Goal: Find specific page/section: Find specific page/section

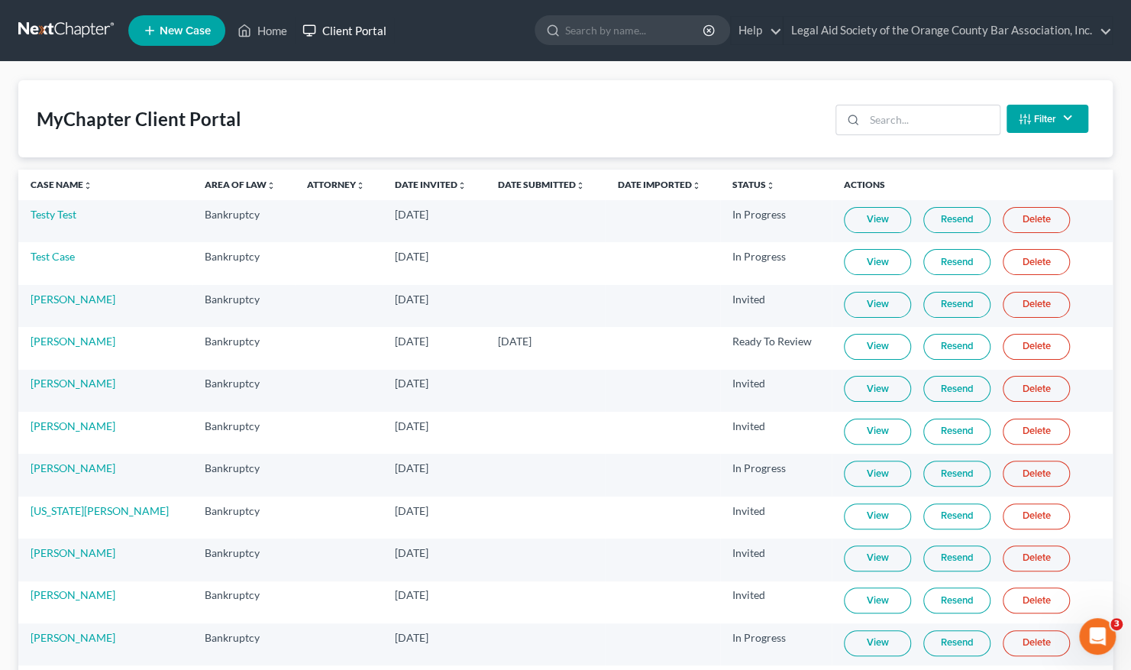
click at [342, 21] on link "Client Portal" at bounding box center [344, 30] width 99 height 27
click at [373, 32] on link "Client Portal" at bounding box center [344, 30] width 99 height 27
click at [889, 127] on input "search" at bounding box center [931, 119] width 135 height 29
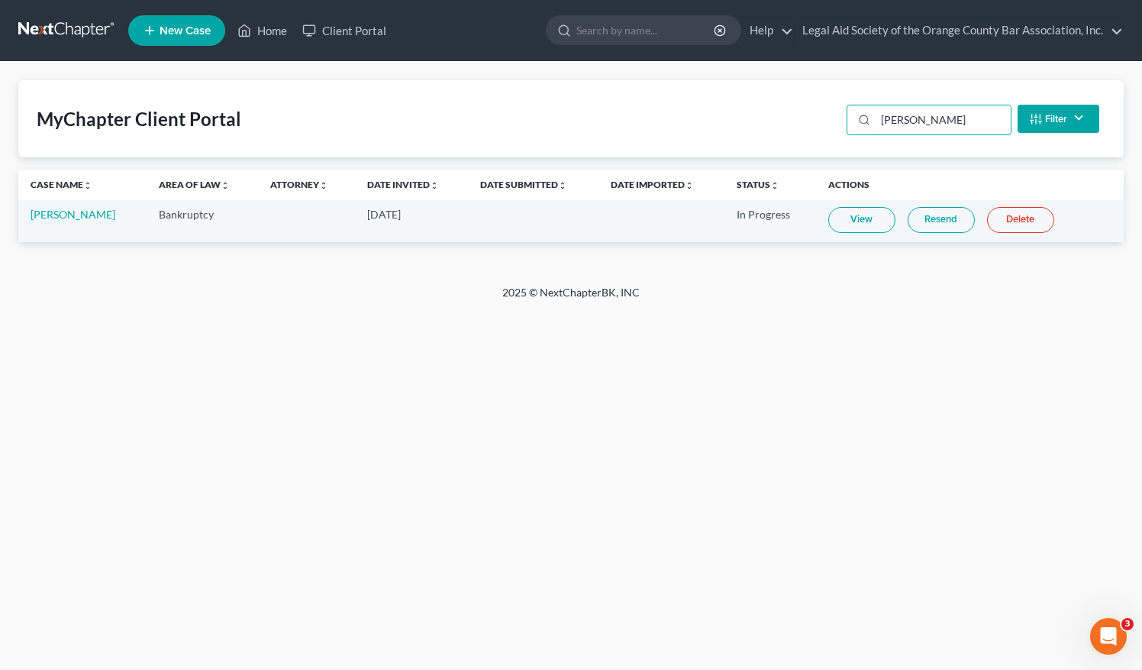
type input "[PERSON_NAME]"
drag, startPoint x: 939, startPoint y: 121, endPoint x: 832, endPoint y: 130, distance: 107.3
click at [832, 130] on div "MyChapter Client Portal [PERSON_NAME] Filter Status Filter... Invited In Progre…" at bounding box center [570, 118] width 1105 height 77
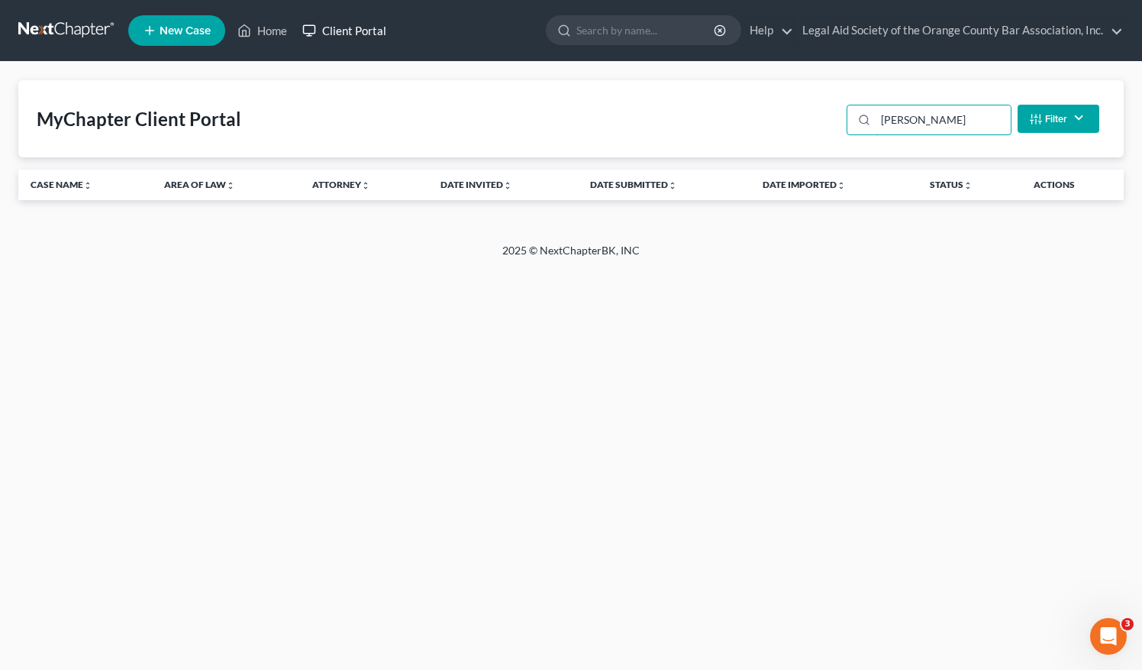
type input "[PERSON_NAME]"
click at [354, 27] on link "Client Portal" at bounding box center [344, 30] width 99 height 27
drag, startPoint x: 910, startPoint y: 120, endPoint x: 844, endPoint y: 126, distance: 66.7
click at [844, 126] on div "[PERSON_NAME] Filter Status Filter... Invited In Progress Ready To Review Revie…" at bounding box center [973, 118] width 265 height 40
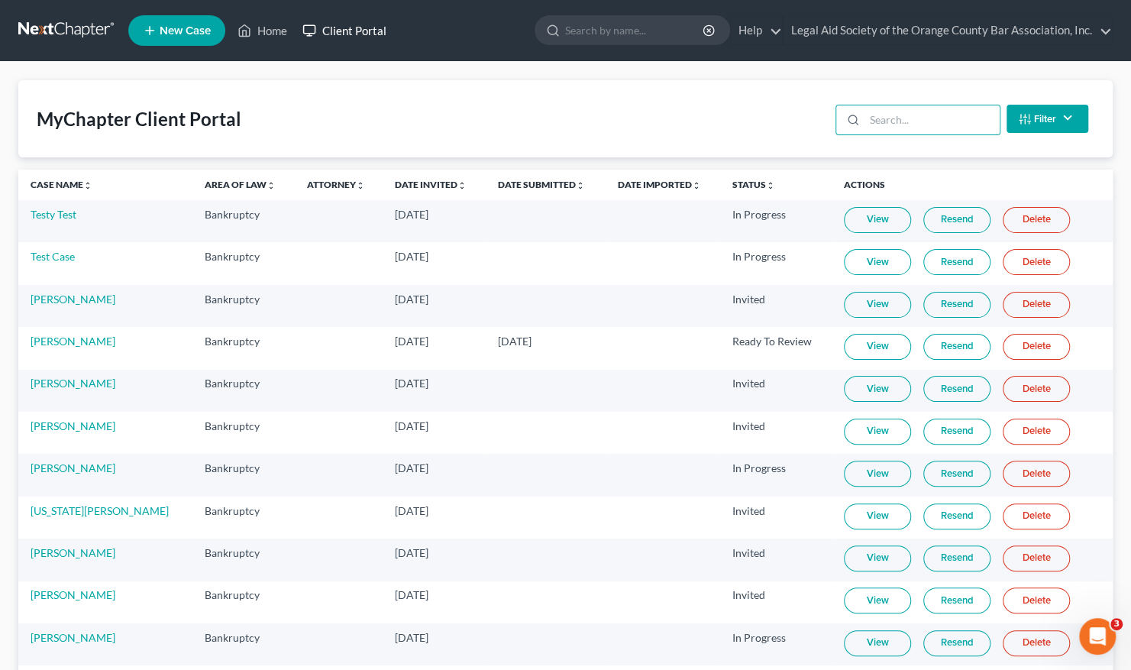
click at [350, 29] on link "Client Portal" at bounding box center [344, 30] width 99 height 27
